Goal: Register for event/course

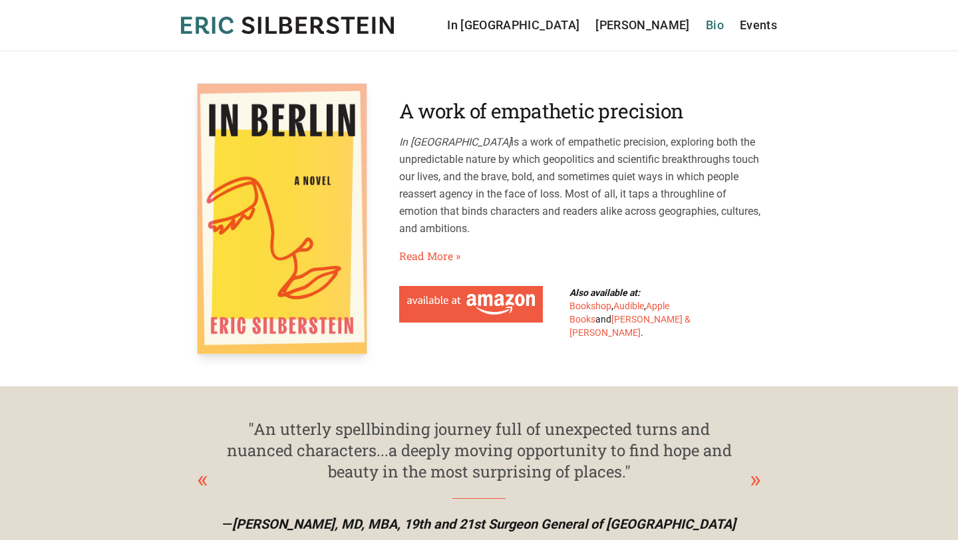
click at [719, 26] on link "Bio" at bounding box center [715, 25] width 18 height 19
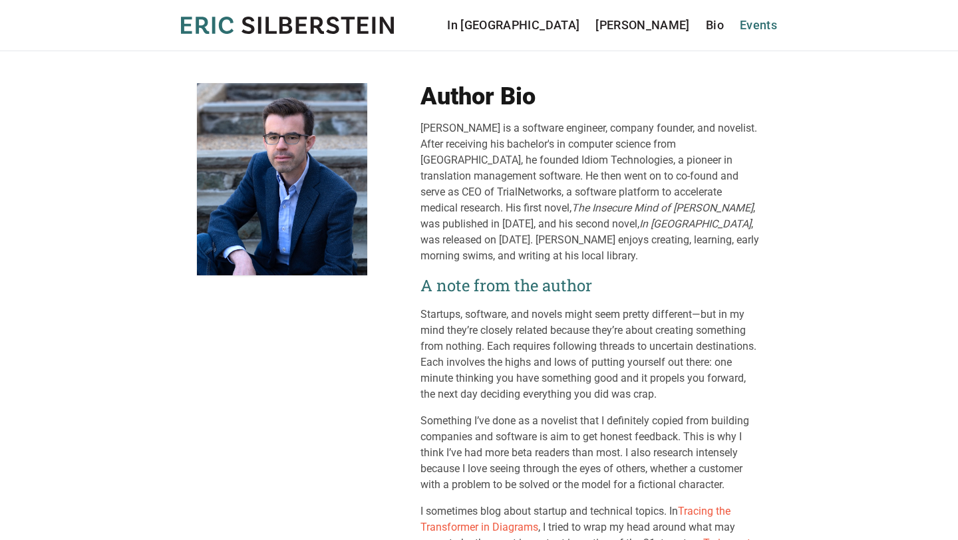
click at [757, 27] on link "Events" at bounding box center [758, 25] width 37 height 19
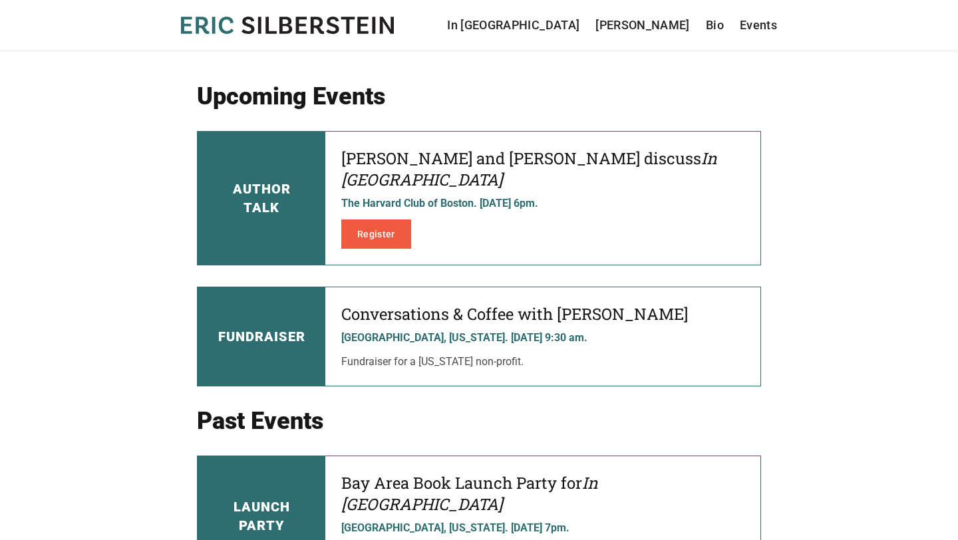
click at [265, 164] on div "Author Talk" at bounding box center [262, 198] width 128 height 133
click at [495, 161] on h4 "[PERSON_NAME] and [PERSON_NAME] discuss In [GEOGRAPHIC_DATA]" at bounding box center [542, 169] width 403 height 43
click at [499, 154] on h4 "[PERSON_NAME] and [PERSON_NAME] discuss In [GEOGRAPHIC_DATA]" at bounding box center [542, 169] width 403 height 43
click at [488, 144] on div "[PERSON_NAME] and [PERSON_NAME] discuss In [GEOGRAPHIC_DATA] The Harvard Club o…" at bounding box center [542, 198] width 435 height 133
click at [208, 150] on div "Author Talk" at bounding box center [262, 198] width 128 height 133
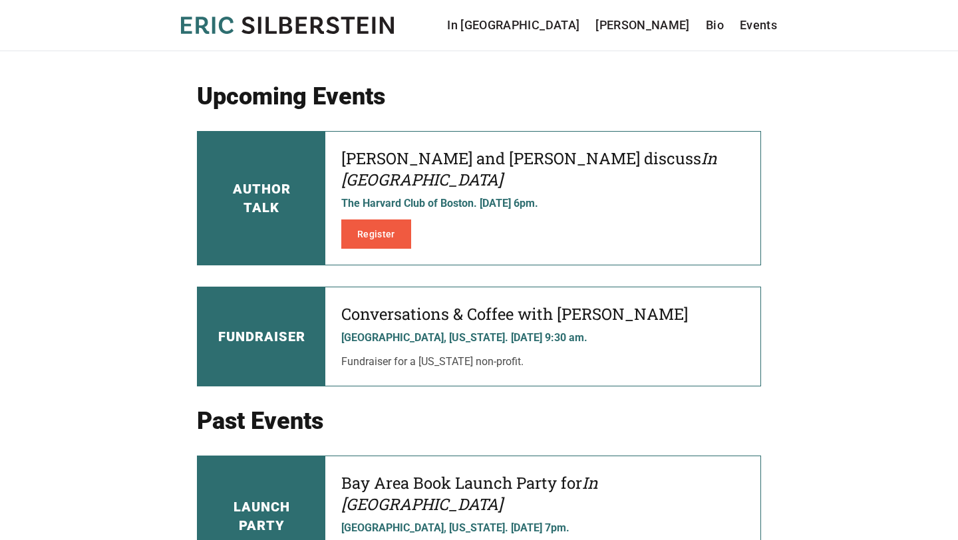
click at [285, 180] on h3 "Author Talk" at bounding box center [262, 198] width 58 height 37
click at [483, 149] on h4 "[PERSON_NAME] and [PERSON_NAME] discuss In [GEOGRAPHIC_DATA]" at bounding box center [542, 169] width 403 height 43
click at [353, 220] on link "Register" at bounding box center [376, 234] width 70 height 29
